Goal: Information Seeking & Learning: Learn about a topic

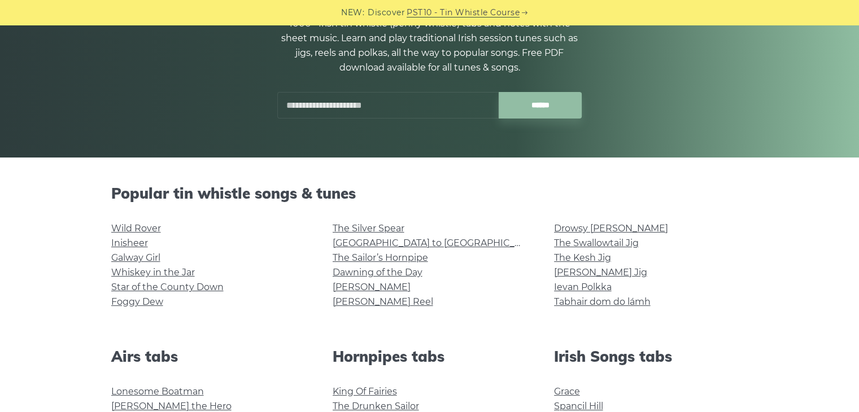
scroll to position [139, 0]
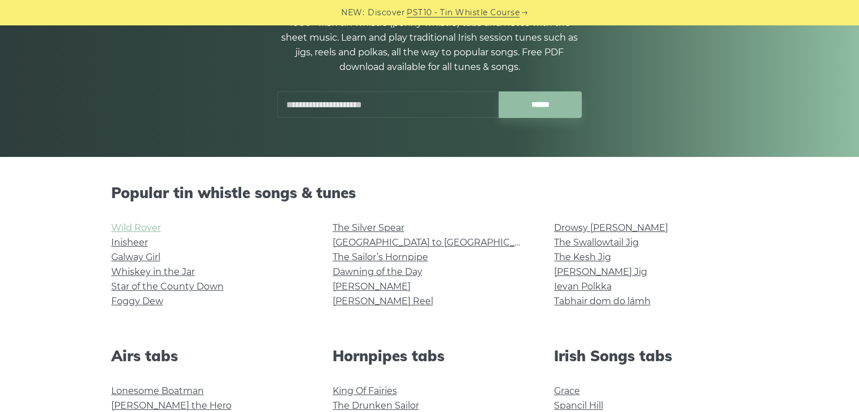
click at [146, 227] on link "Wild Rover" at bounding box center [136, 227] width 50 height 11
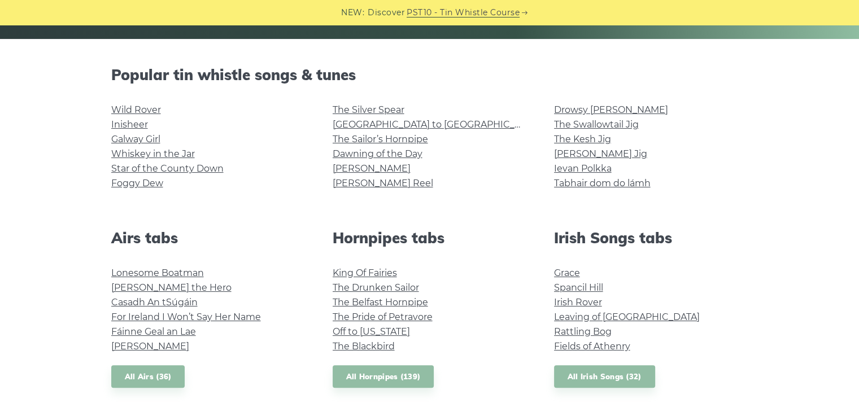
scroll to position [259, 0]
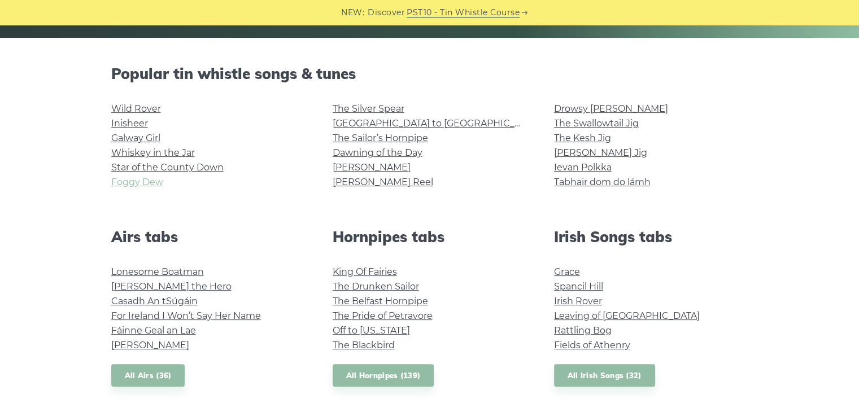
click at [147, 182] on link "Foggy Dew" at bounding box center [137, 182] width 52 height 11
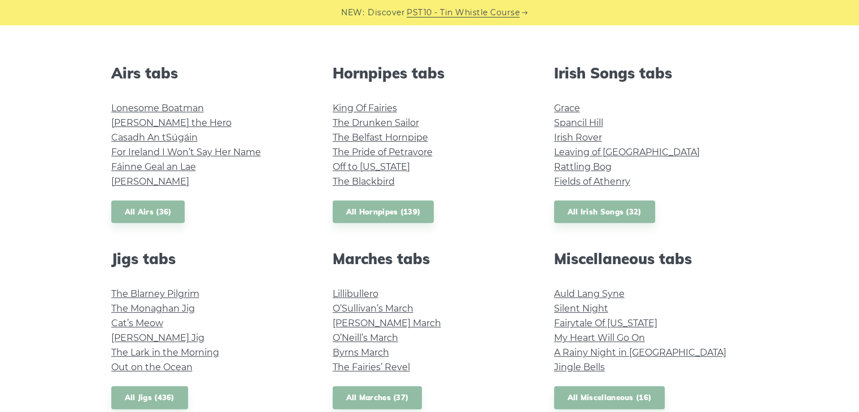
scroll to position [422, 0]
click at [573, 107] on link "Grace" at bounding box center [567, 108] width 26 height 11
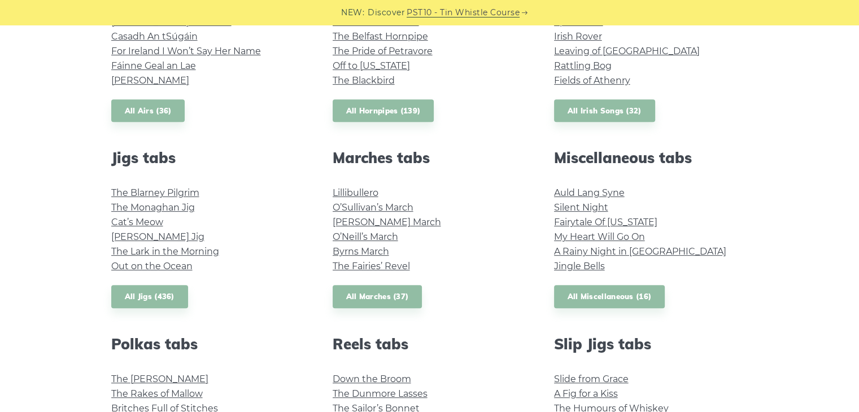
scroll to position [524, 0]
click at [606, 192] on link "Auld Lang Syne" at bounding box center [589, 192] width 71 height 11
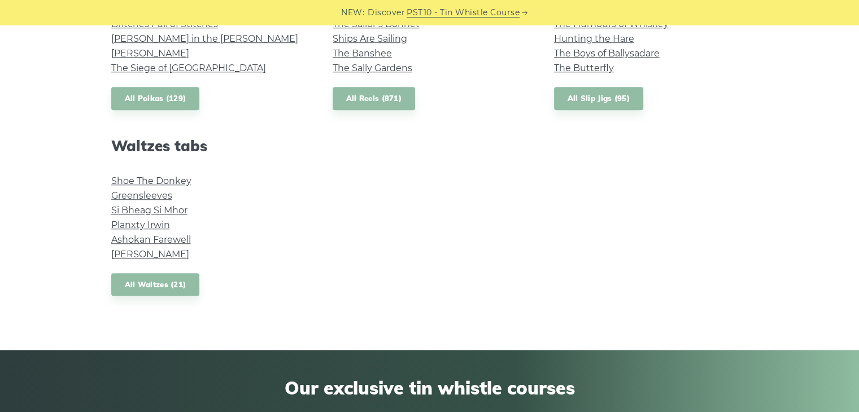
scroll to position [909, 0]
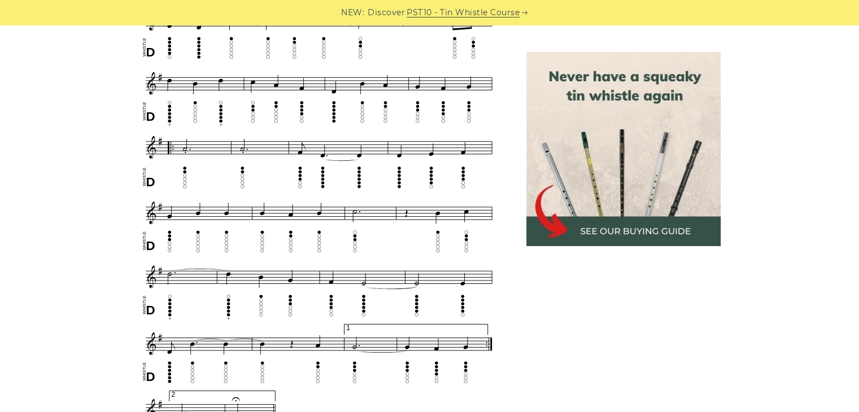
scroll to position [610, 0]
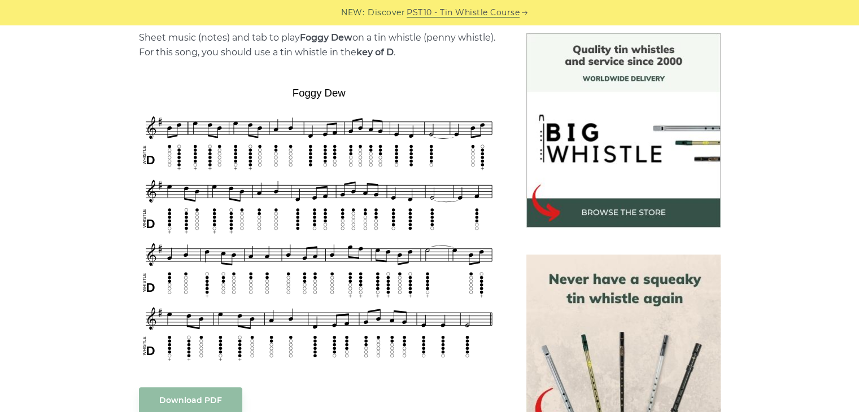
scroll to position [294, 0]
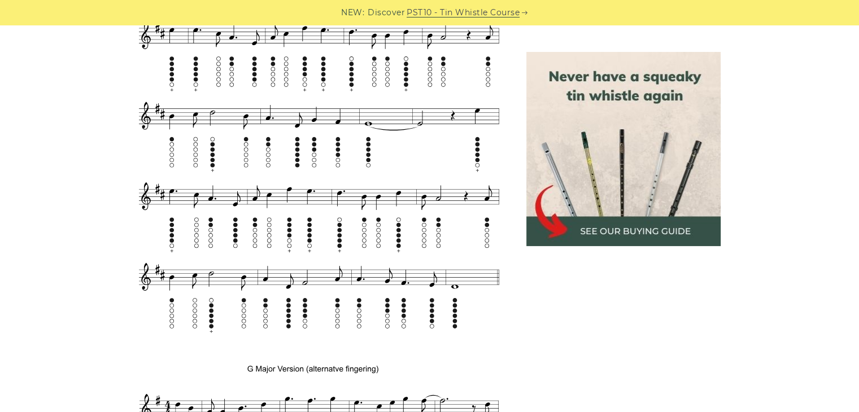
scroll to position [750, 0]
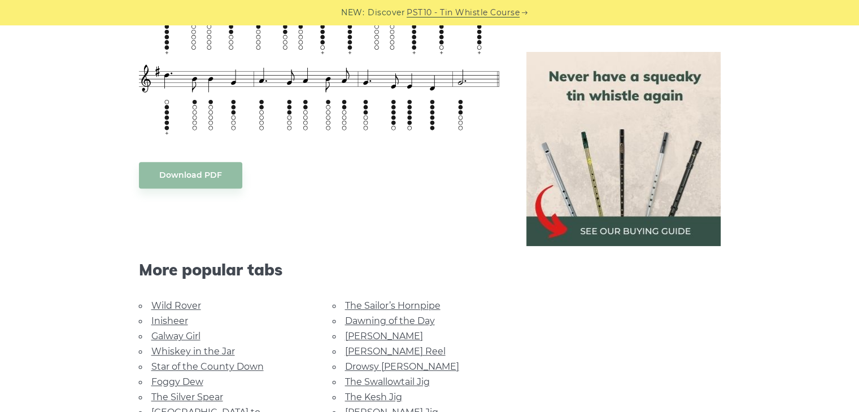
scroll to position [574, 0]
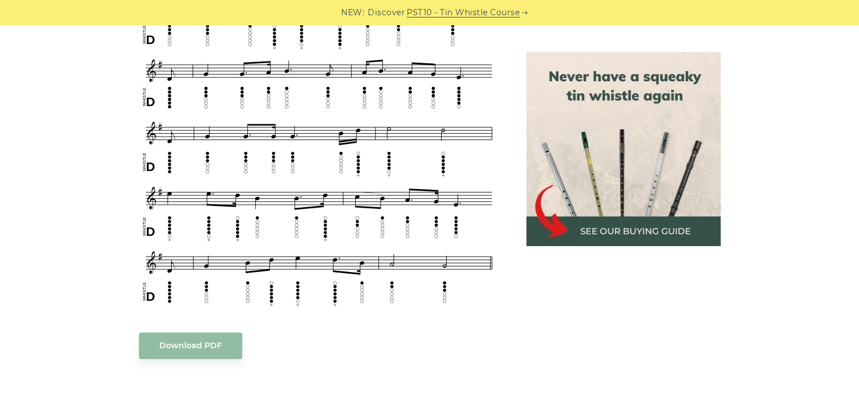
scroll to position [627, 0]
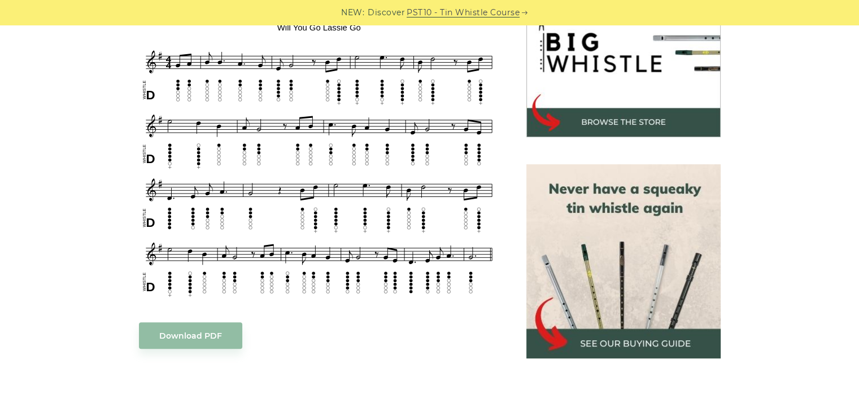
scroll to position [379, 0]
